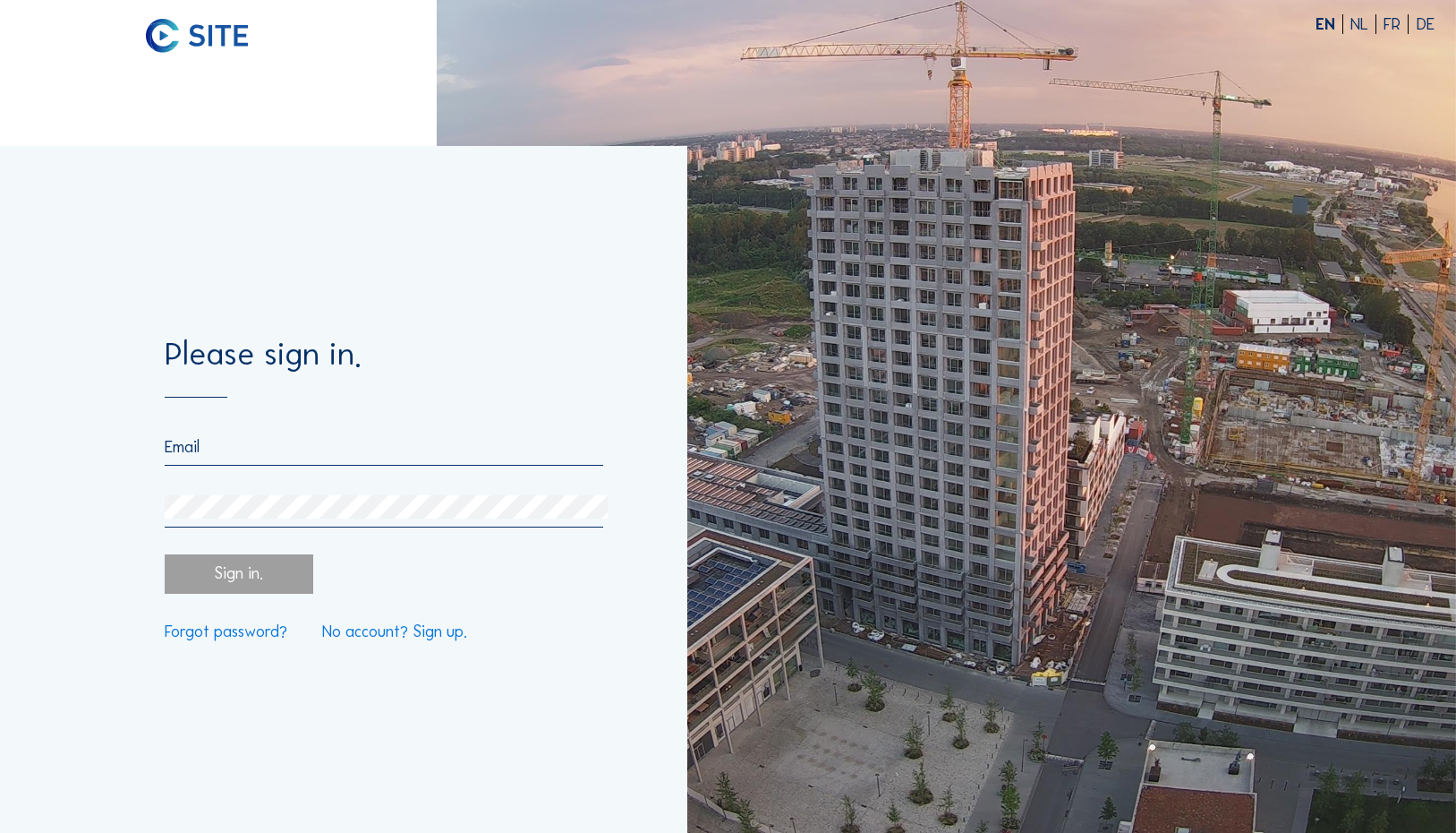
type input "[PERSON_NAME][EMAIL_ADDRESS][PERSON_NAME][DOMAIN_NAME]"
click at [312, 571] on div "Sign in." at bounding box center [238, 573] width 148 height 40
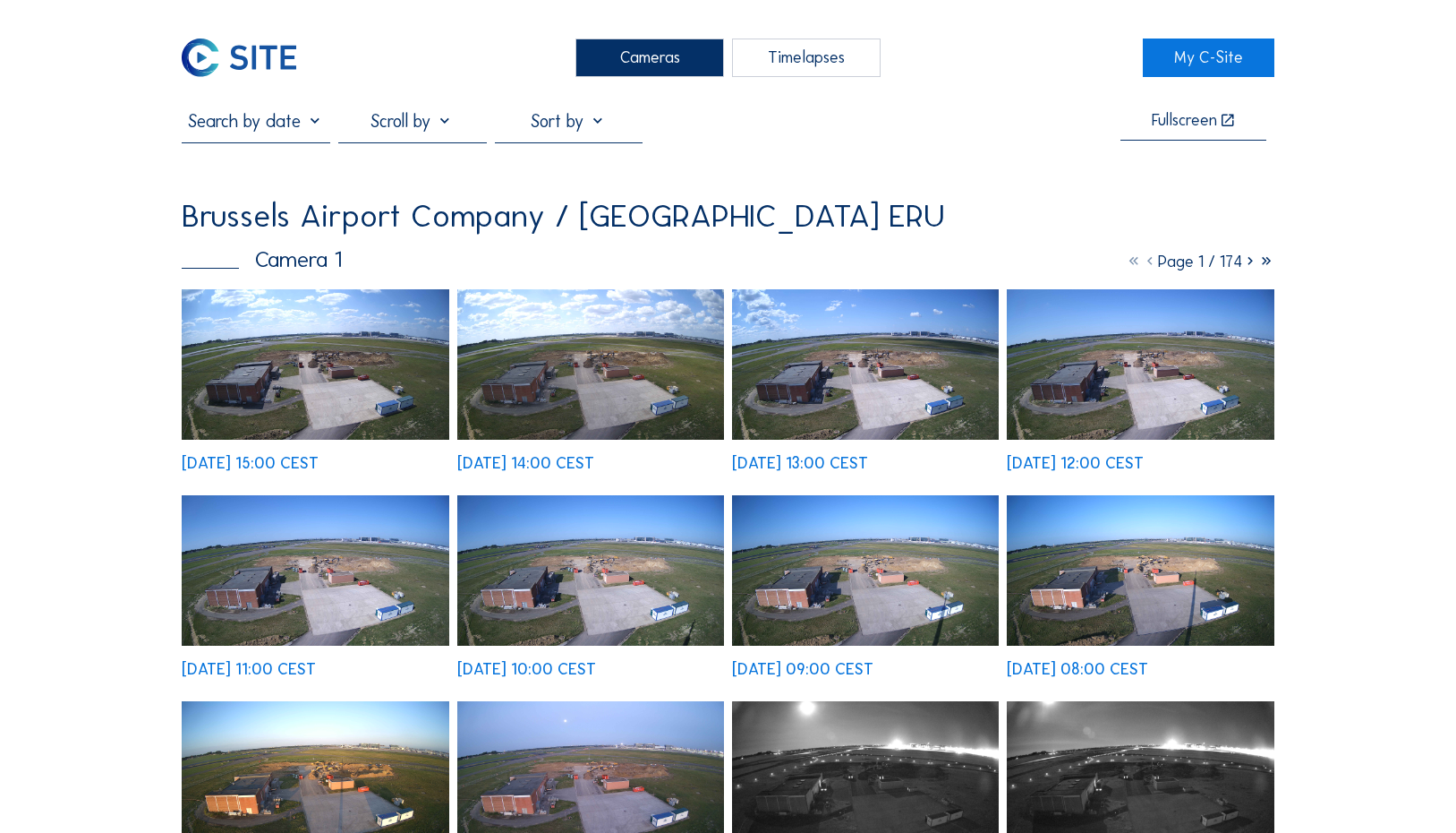
click at [354, 350] on img at bounding box center [316, 364] width 267 height 150
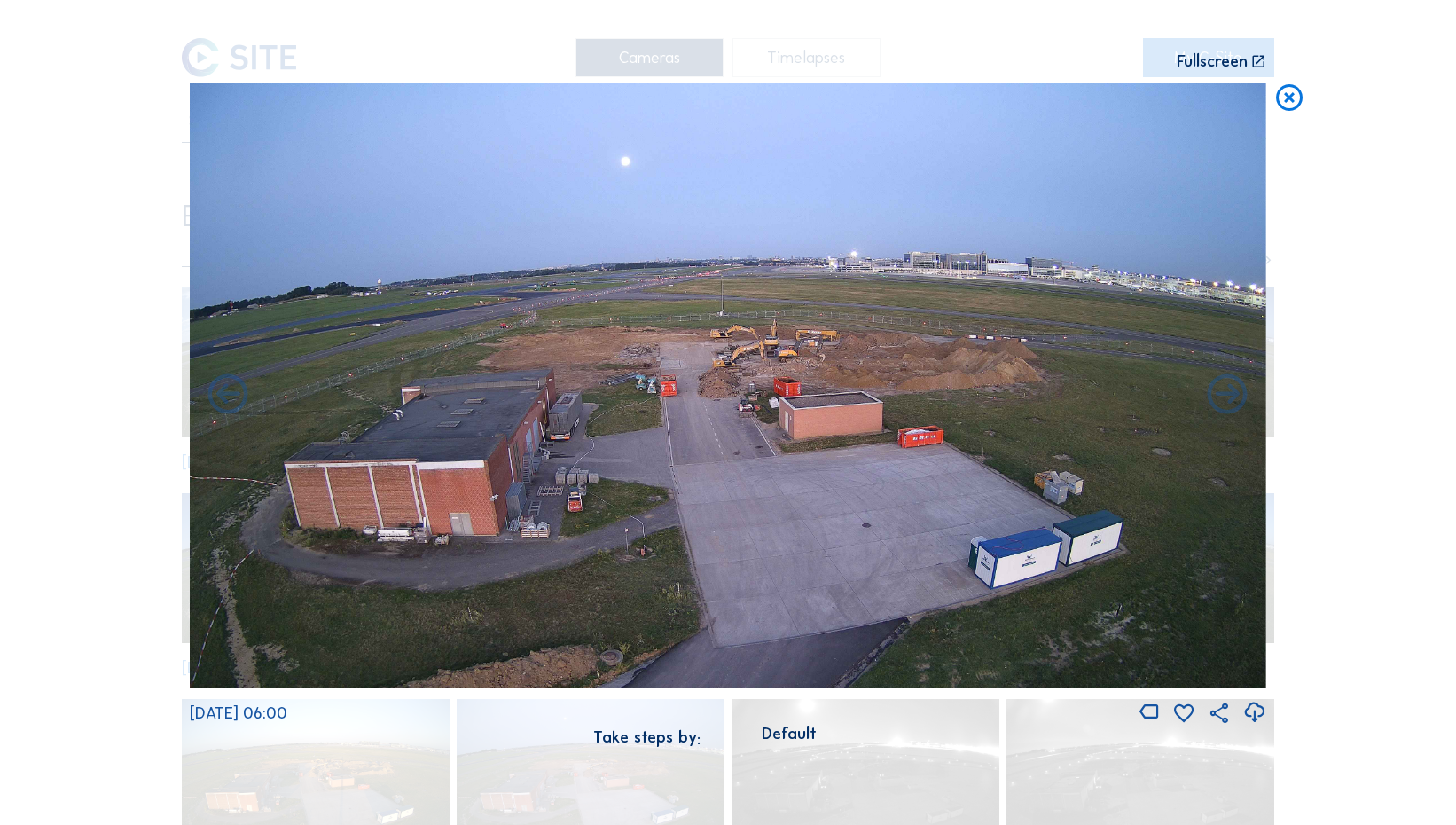
click at [11, 259] on div "Scroll to travel through time | Press 'Alt' Button + Scroll to Zoom | Click and…" at bounding box center [728, 412] width 1456 height 825
click at [1293, 96] on icon at bounding box center [1288, 99] width 32 height 33
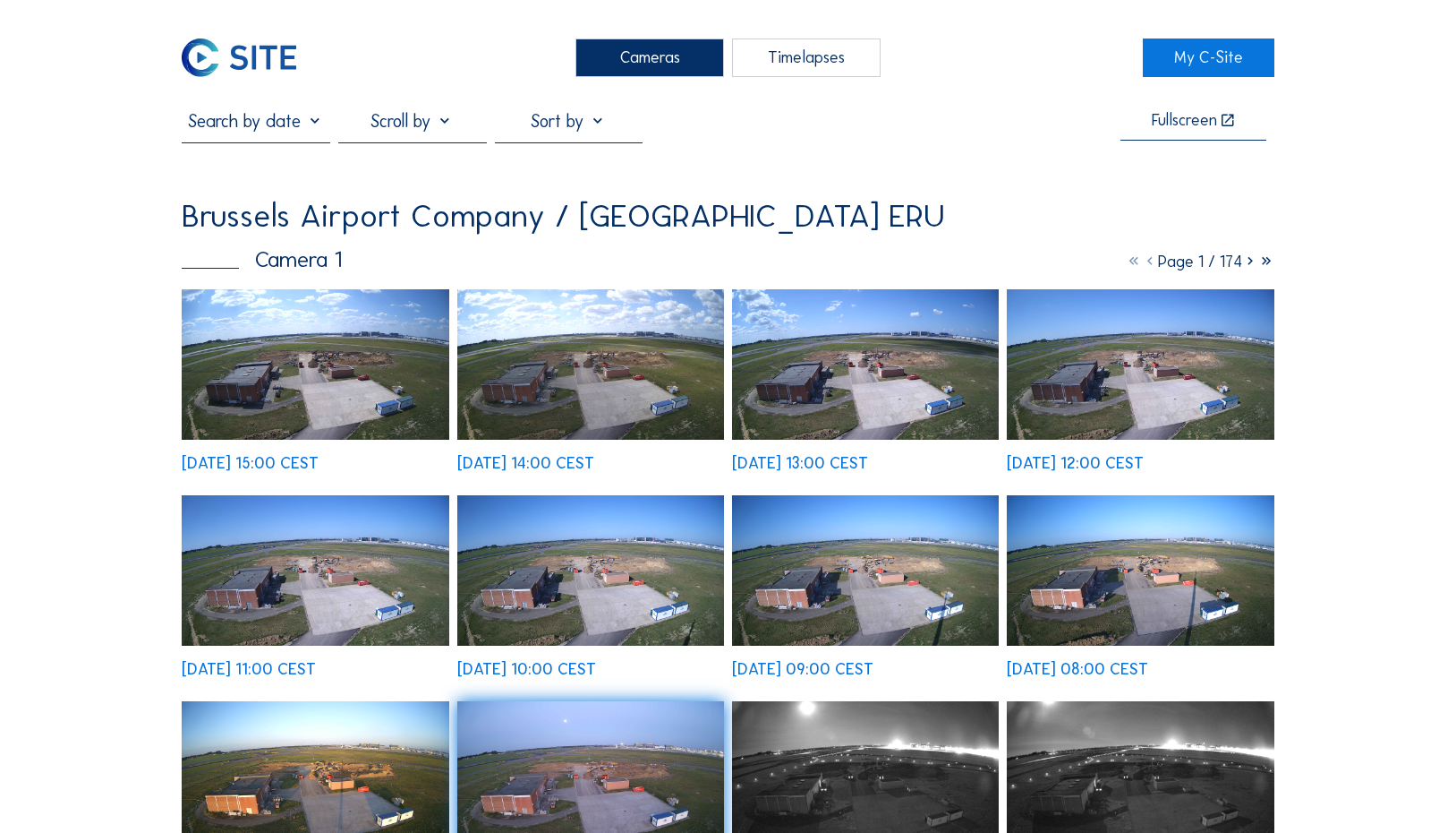
click at [638, 70] on div "Cameras" at bounding box center [649, 58] width 148 height 39
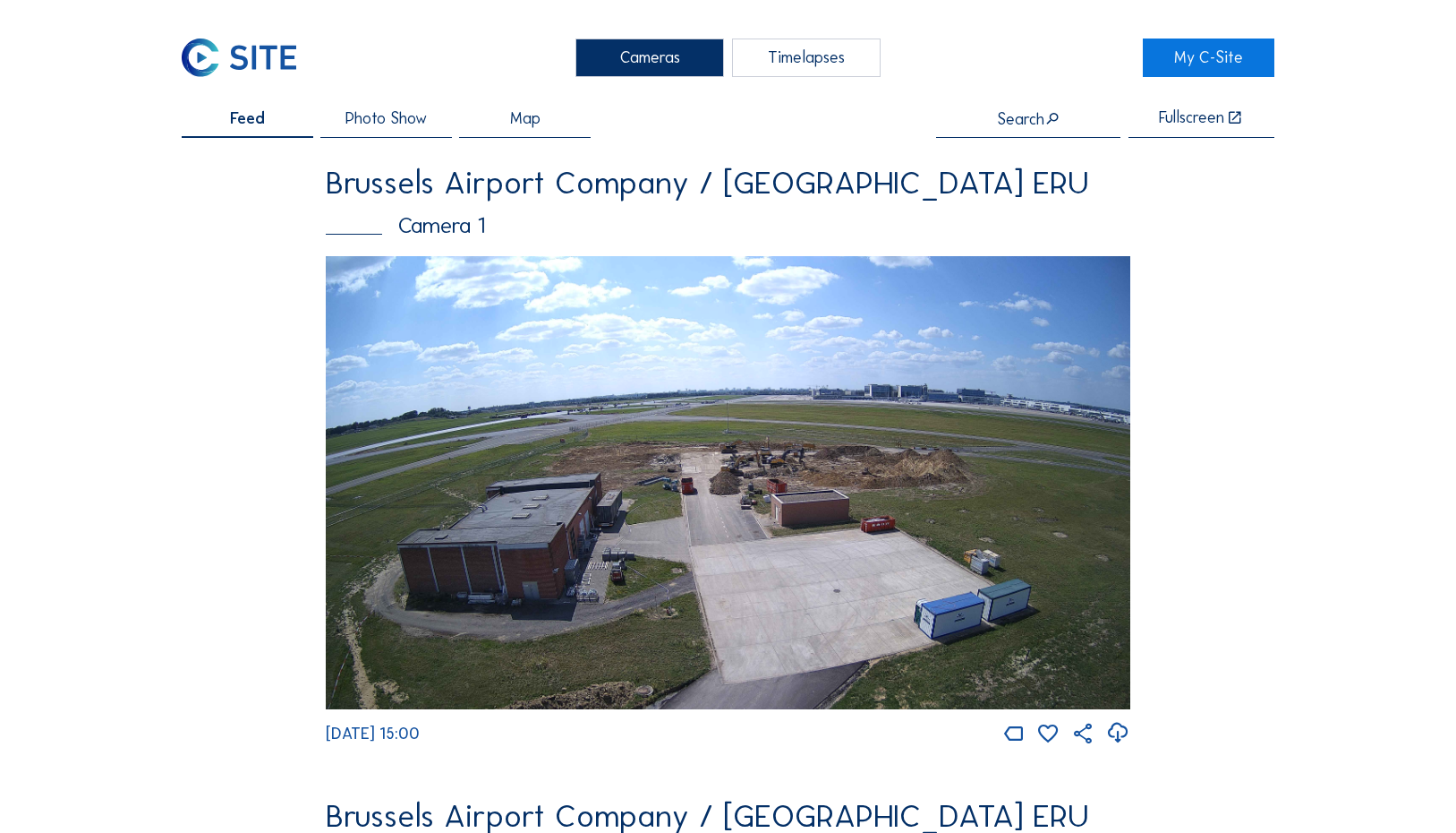
click at [612, 67] on div "Cameras" at bounding box center [649, 58] width 148 height 39
